Goal: Register for event/course

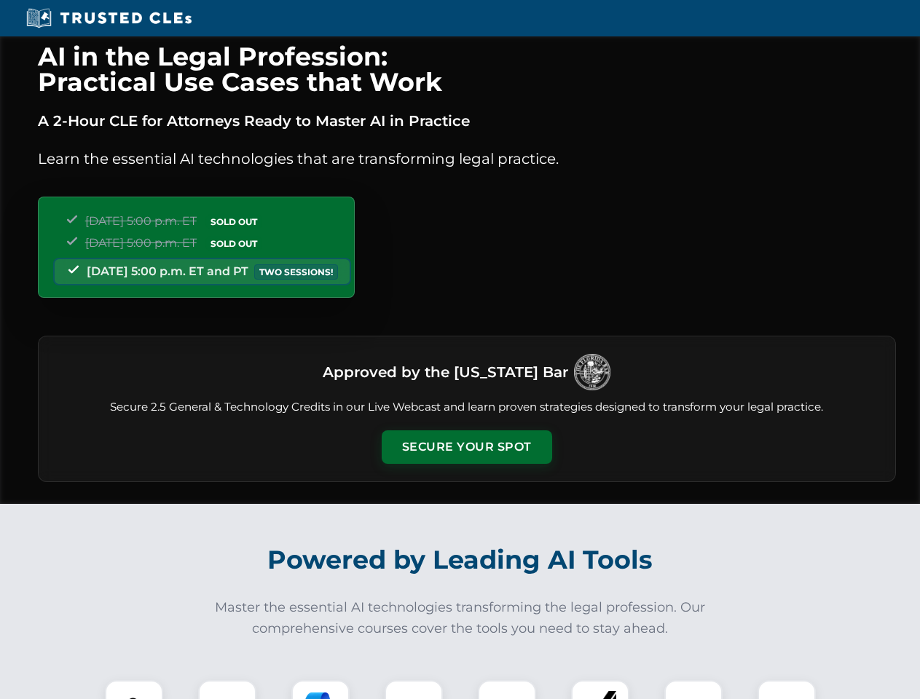
click at [466, 447] on button "Secure Your Spot" at bounding box center [467, 448] width 170 height 34
click at [134, 690] on img at bounding box center [134, 709] width 42 height 42
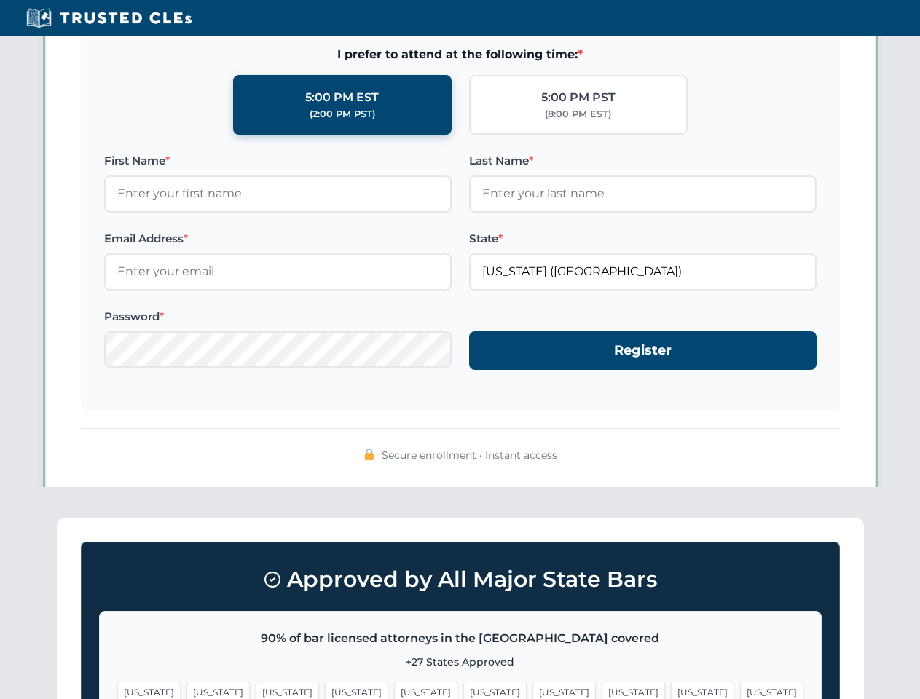
click at [533, 690] on span "[US_STATE]" at bounding box center [564, 692] width 63 height 21
click at [671, 690] on span "[US_STATE]" at bounding box center [702, 692] width 63 height 21
